Goal: Navigation & Orientation: Find specific page/section

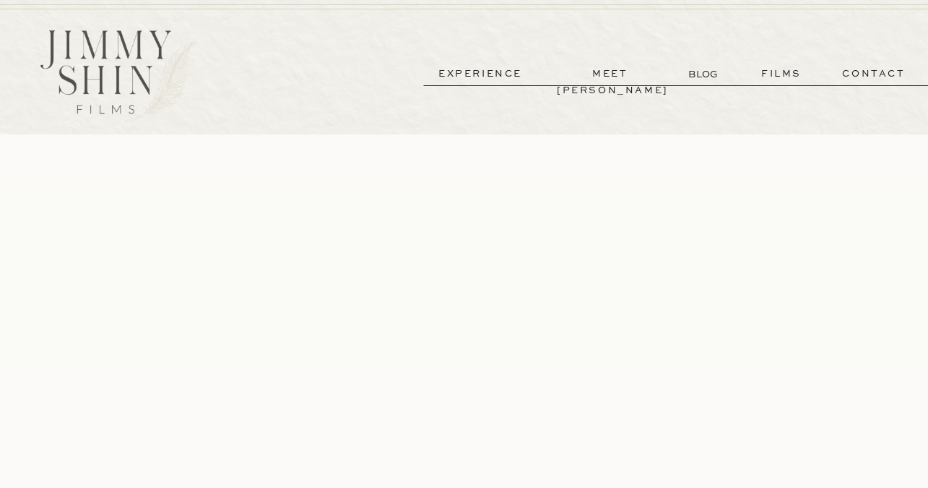
click at [631, 76] on p "meet [PERSON_NAME]" at bounding box center [610, 74] width 107 height 17
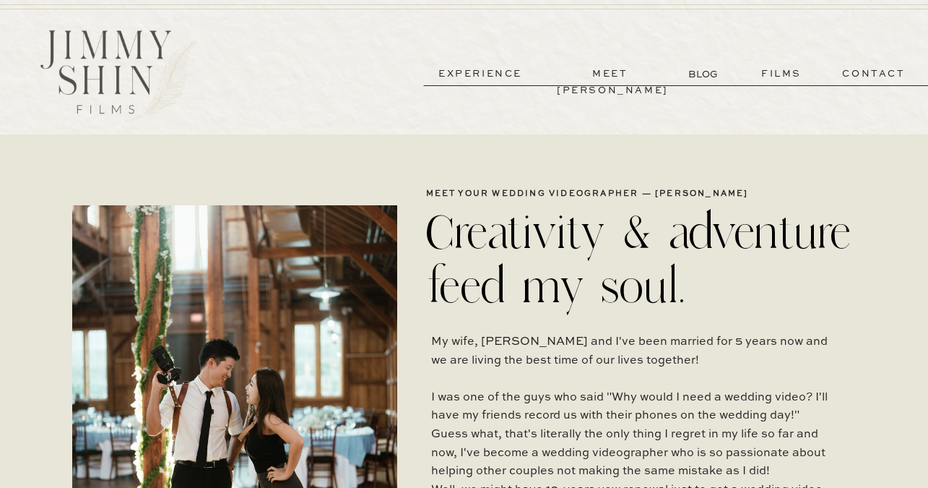
click at [770, 77] on p "films" at bounding box center [781, 74] width 71 height 17
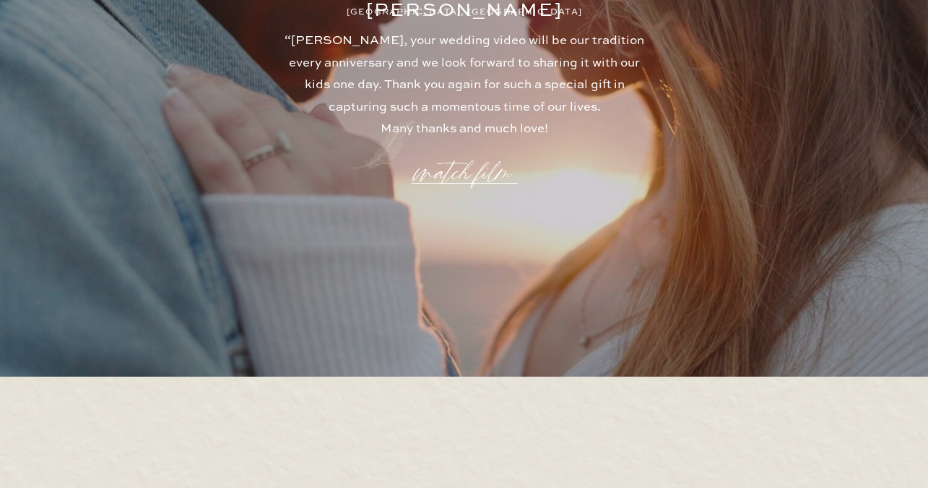
scroll to position [4272, 0]
